Goal: Task Accomplishment & Management: Use online tool/utility

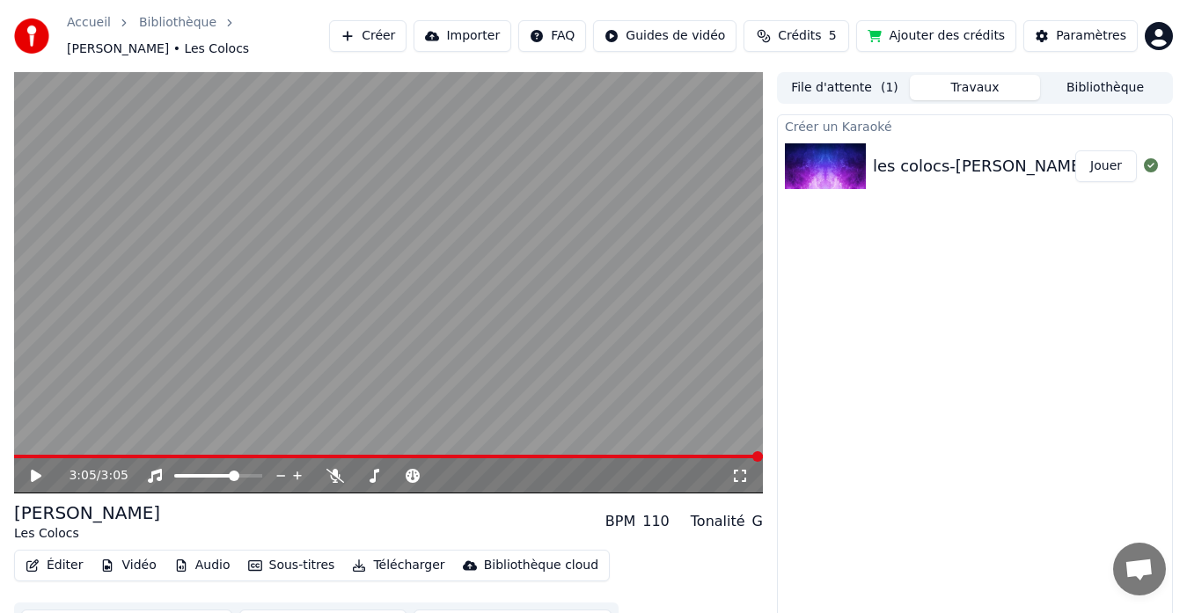
scroll to position [26, 0]
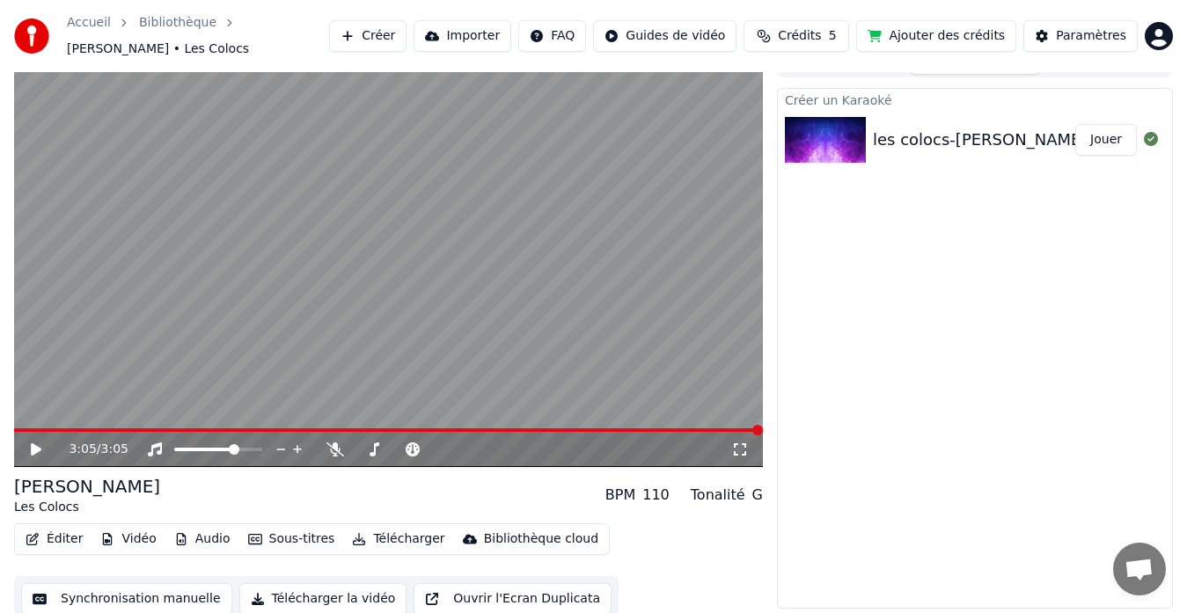
click at [606, 537] on div "Éditer Vidéo Audio Sous-titres Télécharger Bibliothèque cloud Synchronisation m…" at bounding box center [388, 573] width 749 height 99
drag, startPoint x: 226, startPoint y: 528, endPoint x: 148, endPoint y: 589, distance: 99.1
click at [137, 591] on button "Synchronisation manuelle" at bounding box center [126, 600] width 211 height 32
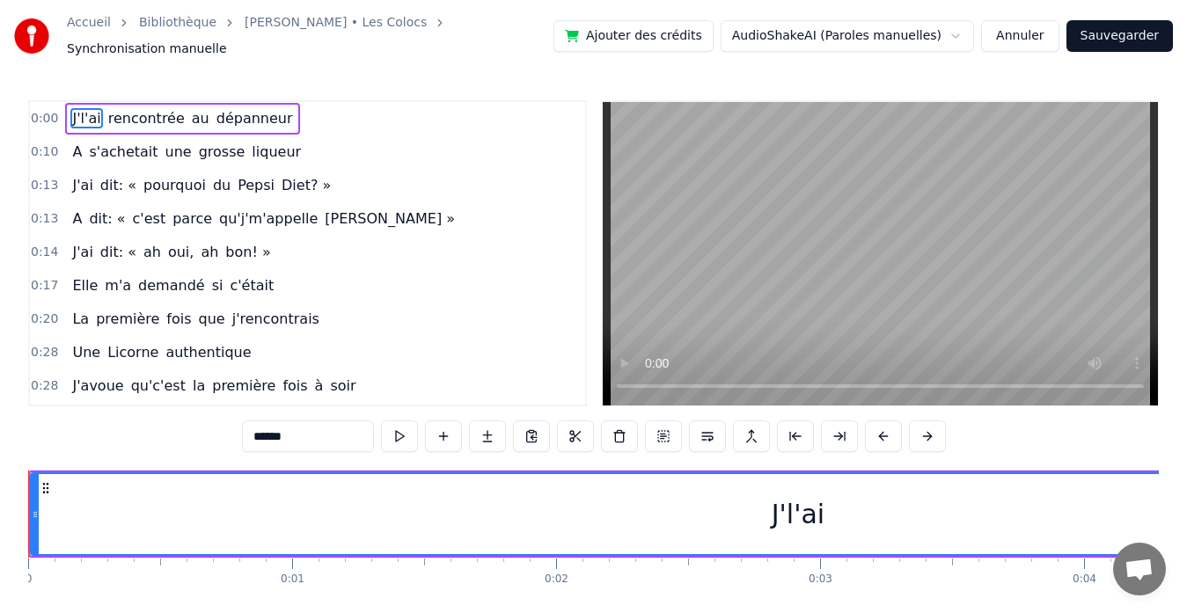
click at [1123, 27] on button "Sauvegarder" at bounding box center [1120, 36] width 106 height 32
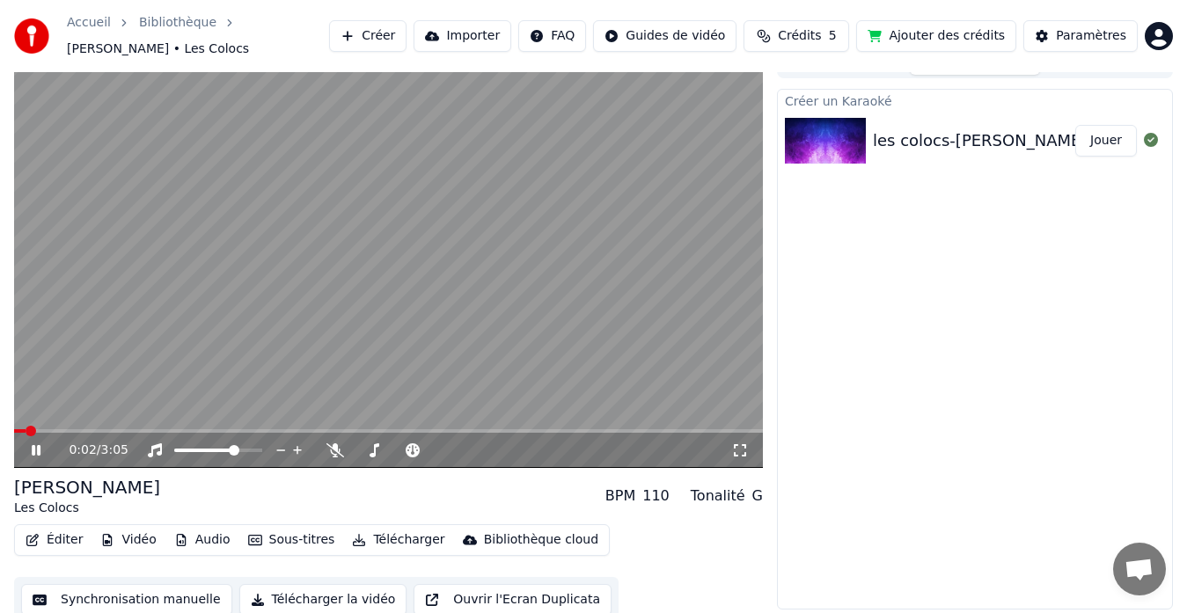
scroll to position [26, 0]
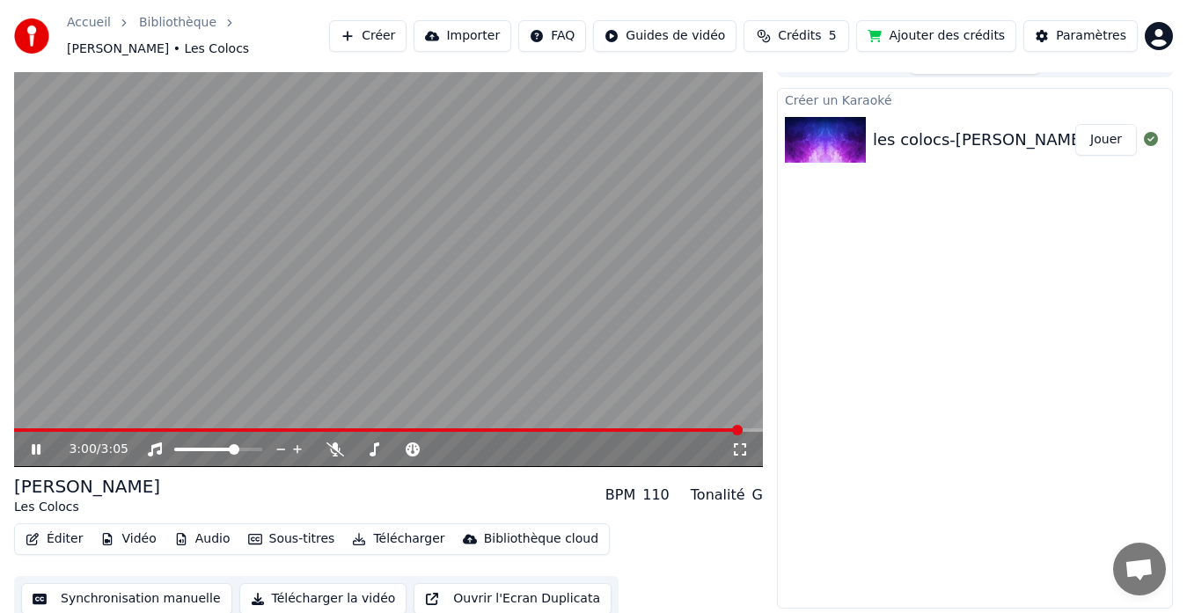
click at [29, 443] on icon at bounding box center [48, 450] width 40 height 14
click at [41, 444] on icon at bounding box center [36, 450] width 11 height 12
click at [41, 443] on icon at bounding box center [48, 450] width 40 height 14
click at [41, 444] on icon at bounding box center [36, 450] width 11 height 12
click at [58, 432] on div "3:05 / 3:05" at bounding box center [388, 449] width 749 height 35
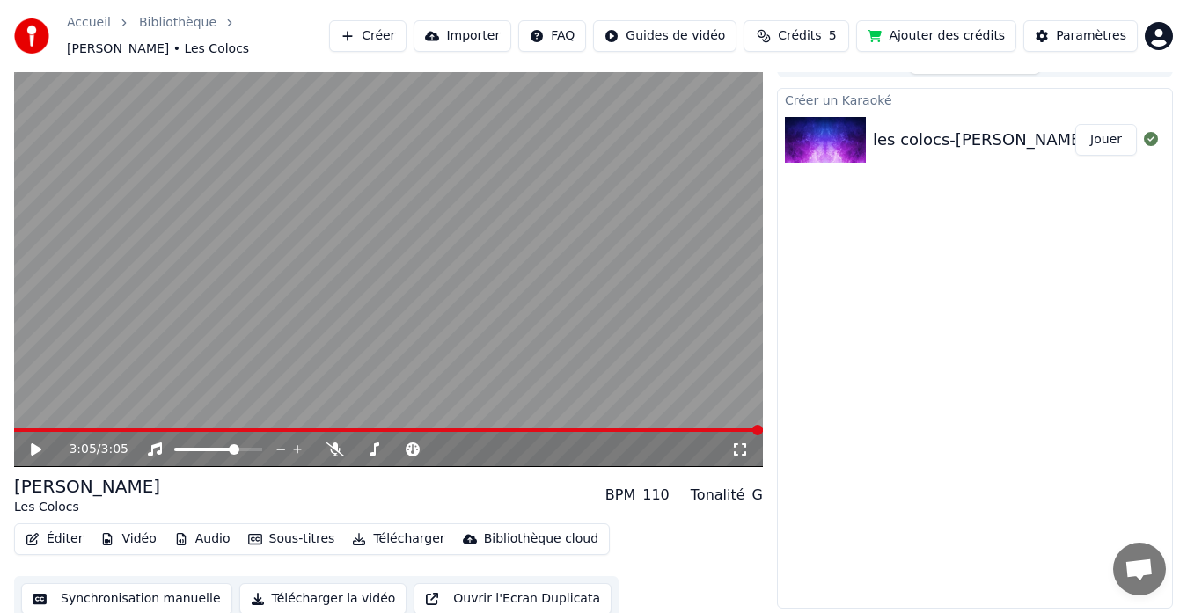
click at [38, 432] on div "3:05 / 3:05" at bounding box center [388, 449] width 749 height 35
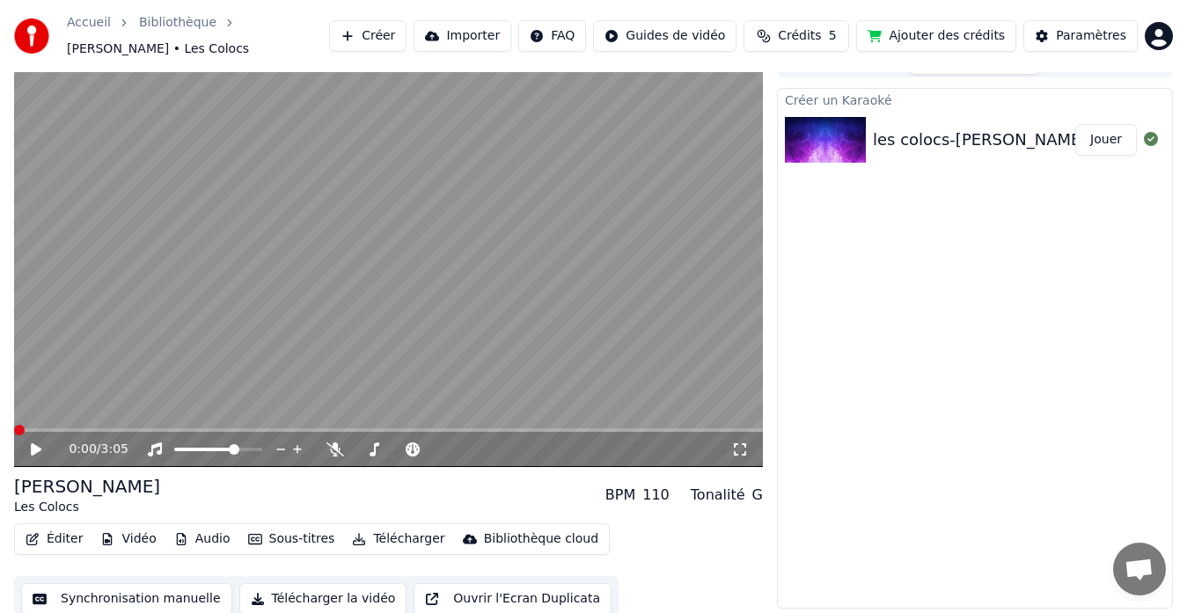
click at [14, 429] on span at bounding box center [14, 431] width 0 height 4
click at [32, 444] on icon at bounding box center [36, 450] width 11 height 12
click at [32, 443] on icon at bounding box center [48, 450] width 40 height 14
click at [32, 444] on icon at bounding box center [36, 450] width 11 height 12
click at [32, 443] on icon at bounding box center [48, 450] width 40 height 14
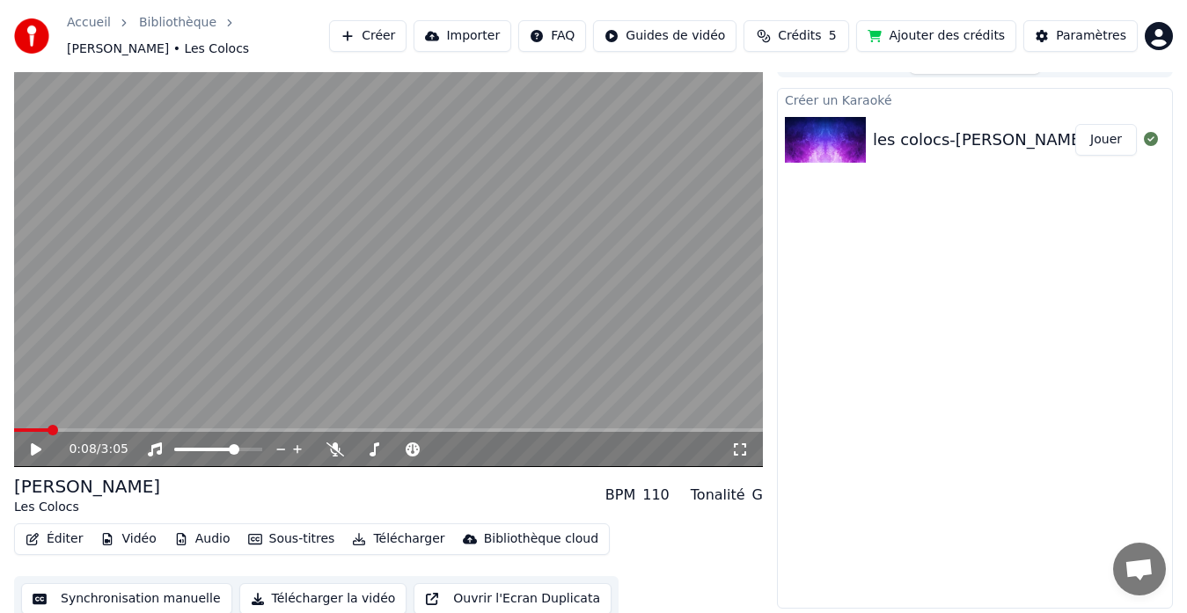
click at [32, 444] on icon at bounding box center [36, 450] width 11 height 12
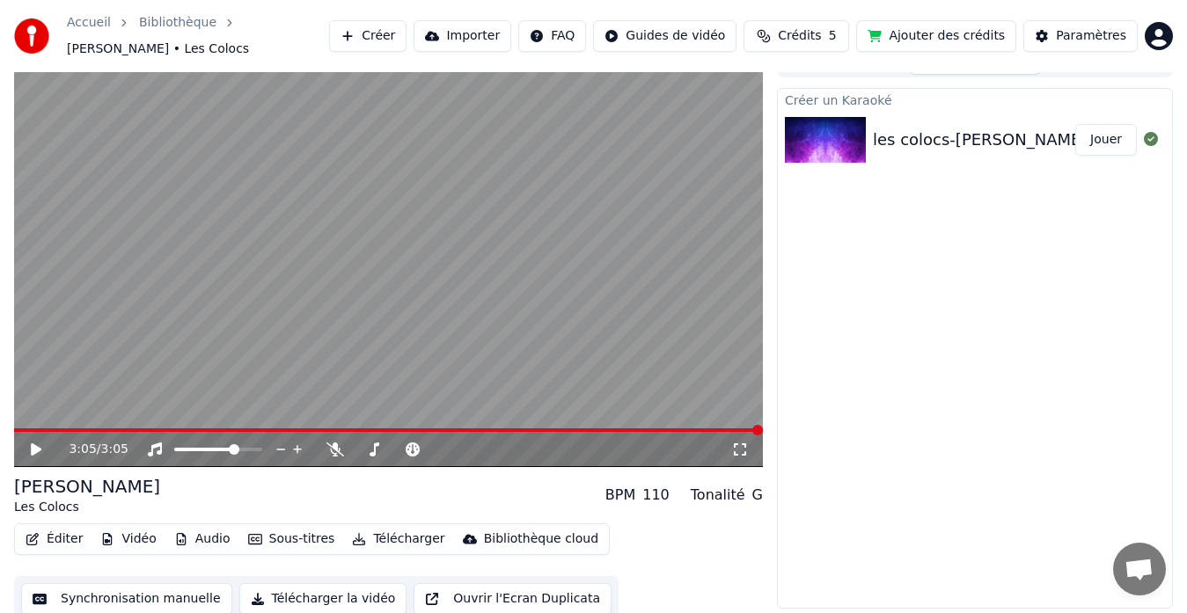
click at [694, 35] on html "Accueil Bibliothèque [PERSON_NAME] • Les Colocs Créer Importer FAQ Guides de vi…" at bounding box center [593, 280] width 1187 height 613
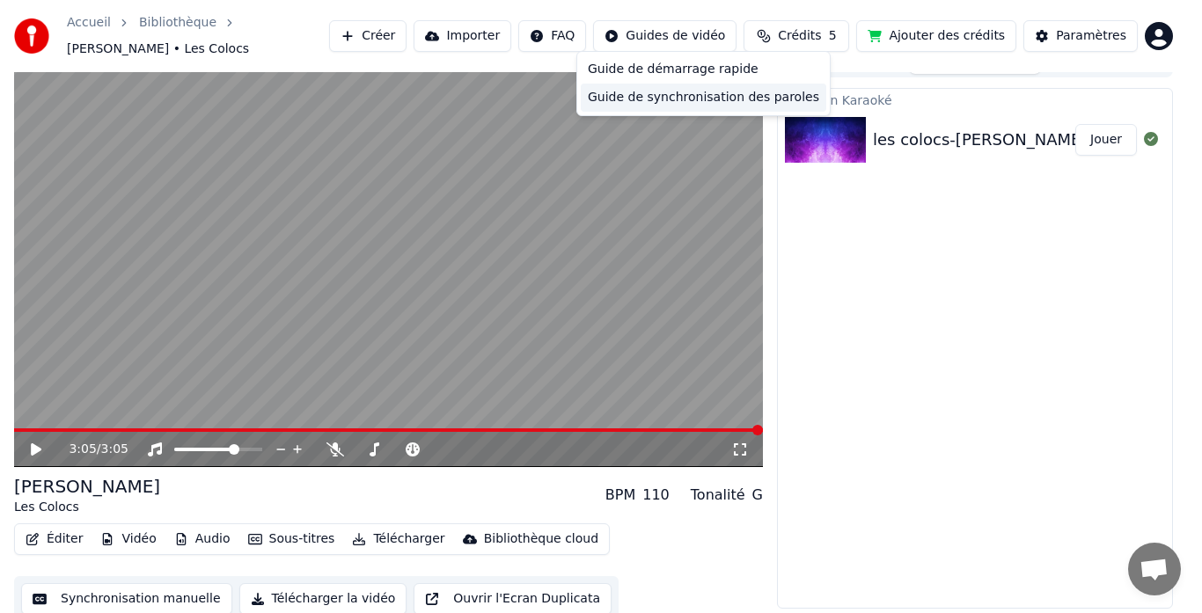
click at [667, 94] on div "Guide de synchronisation des paroles" at bounding box center [704, 98] width 246 height 28
